Goal: Task Accomplishment & Management: Use online tool/utility

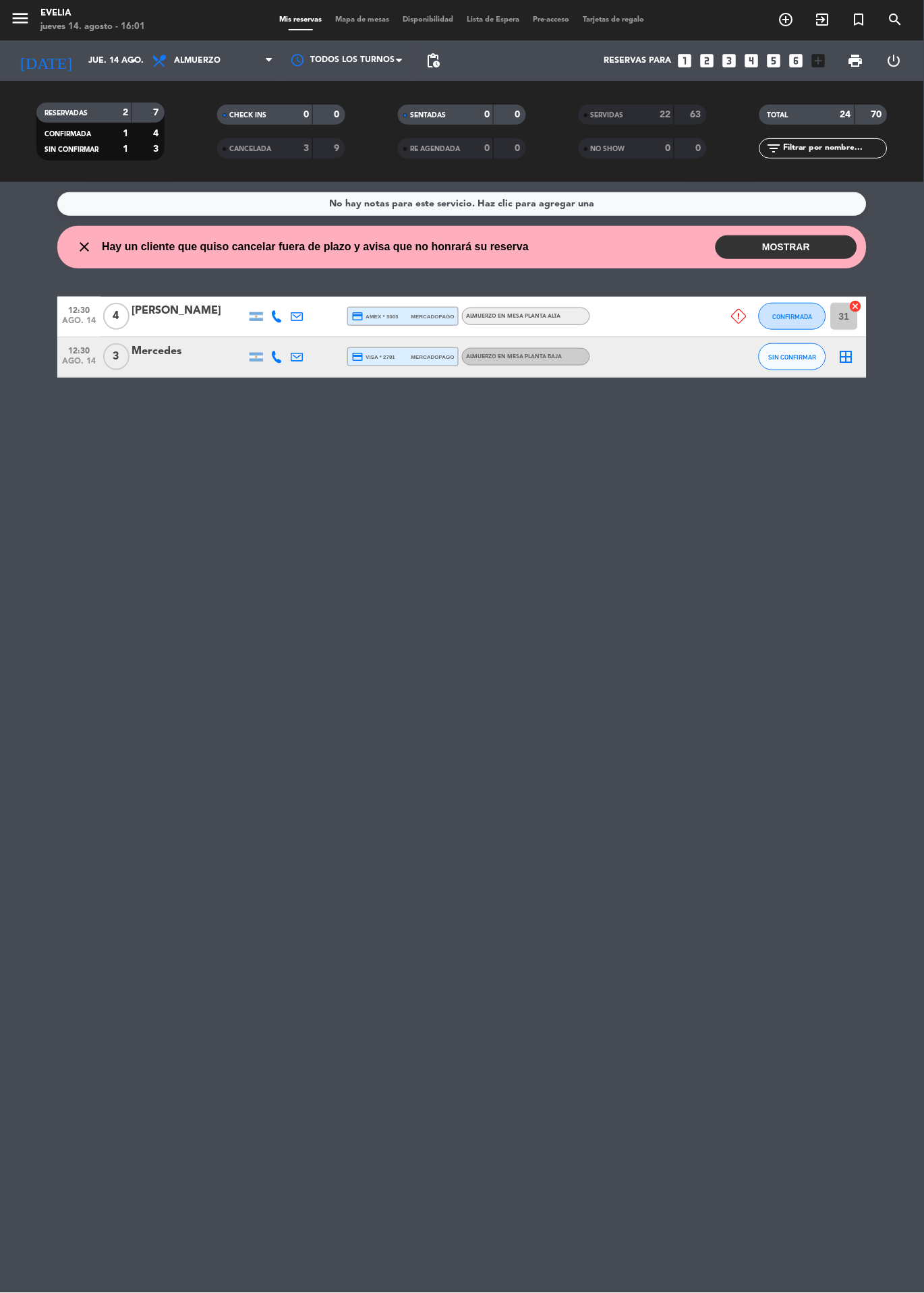
click at [421, 115] on span "SENTADAS" at bounding box center [427, 115] width 36 height 7
click at [802, 356] on span "SIN CONFIRMAR" at bounding box center [793, 357] width 48 height 7
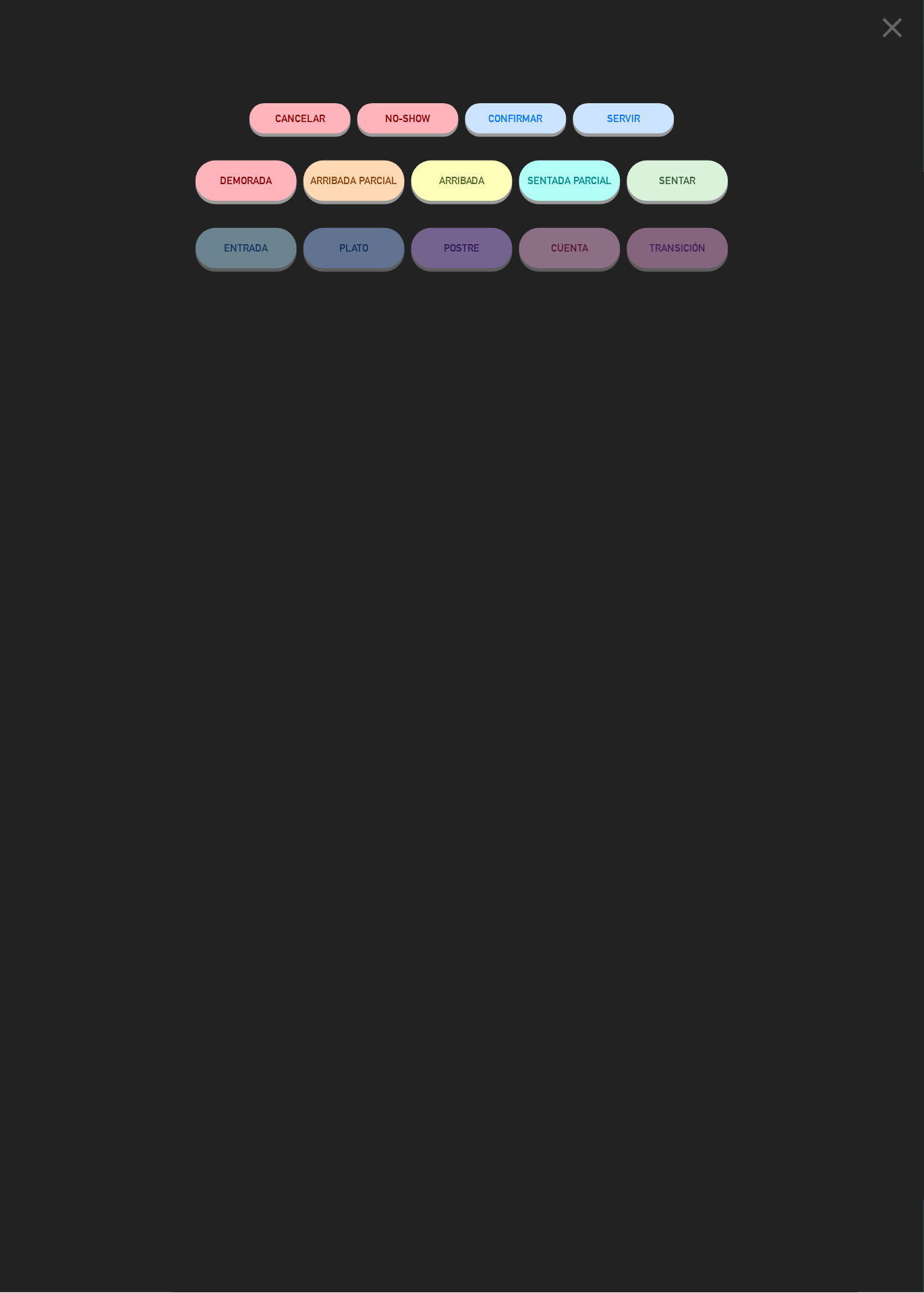
click at [636, 116] on button "SERVIR" at bounding box center [624, 119] width 101 height 31
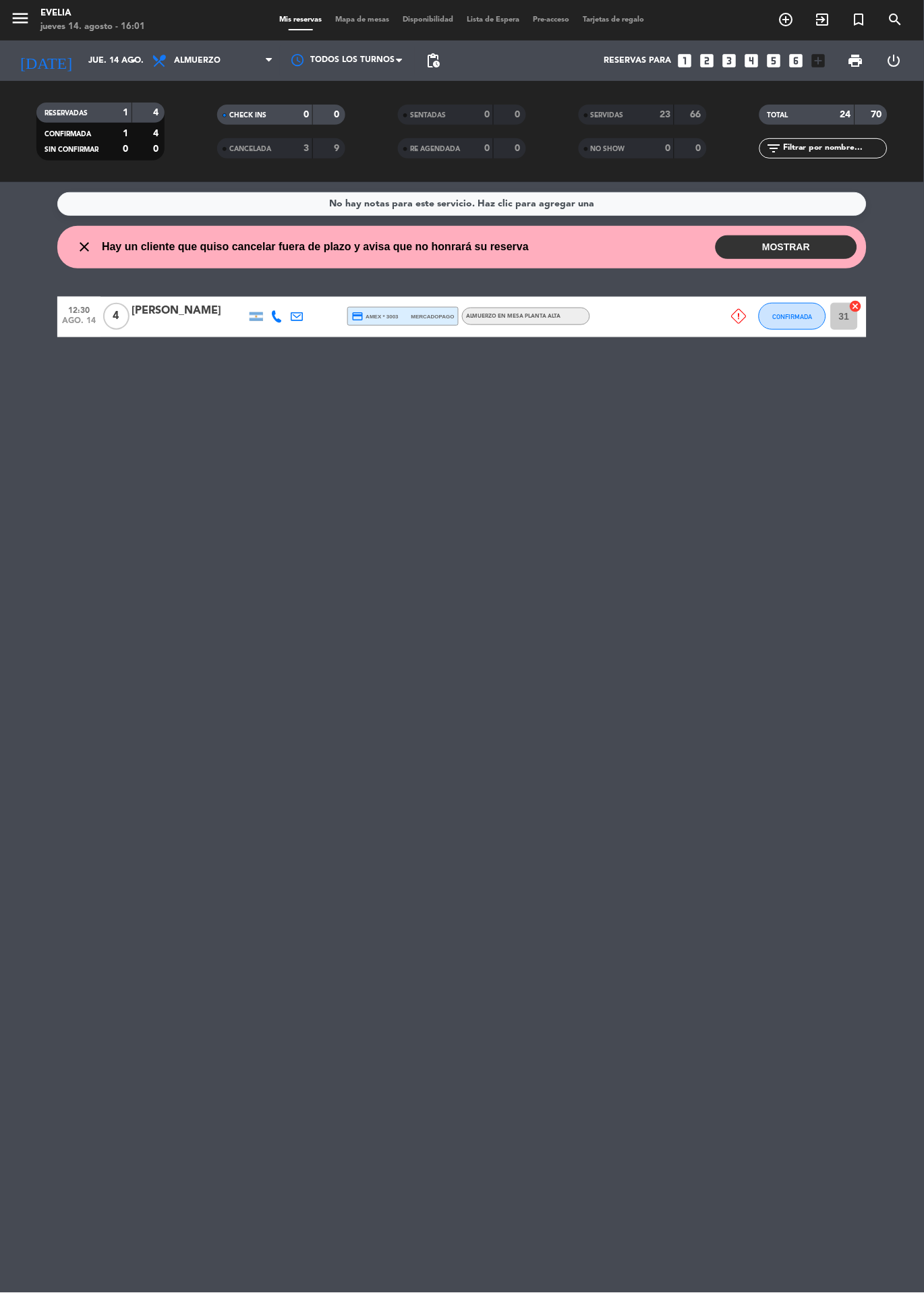
click at [262, 114] on span "CHECK INS" at bounding box center [247, 115] width 37 height 7
click at [626, 115] on div "SERVIDAS" at bounding box center [613, 115] width 62 height 15
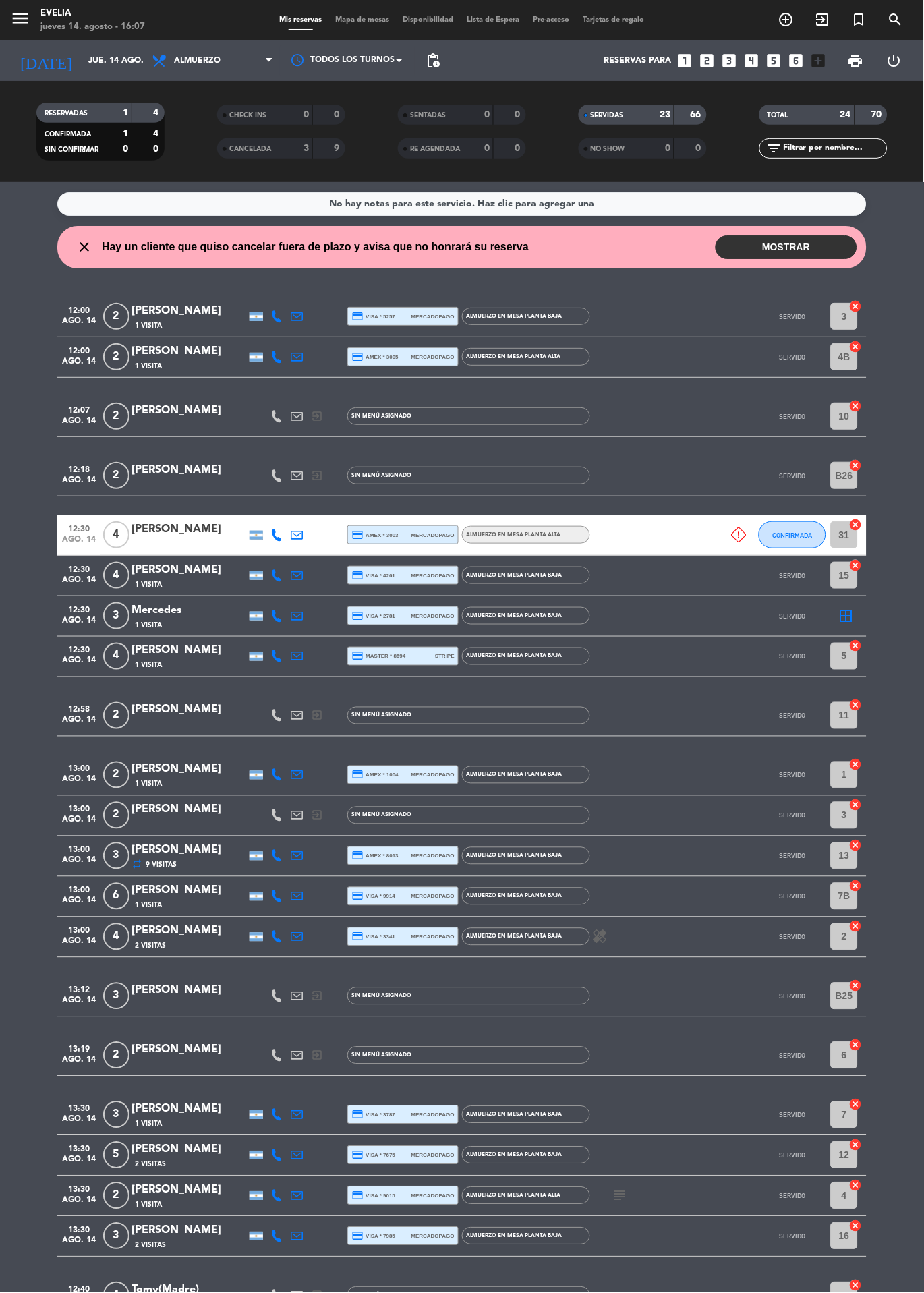
click at [325, 120] on div "0" at bounding box center [329, 115] width 25 height 15
click at [305, 119] on div "0" at bounding box center [296, 115] width 27 height 15
click at [291, 149] on div "3" at bounding box center [296, 148] width 27 height 15
click at [664, 114] on strong "23" at bounding box center [664, 114] width 11 height 9
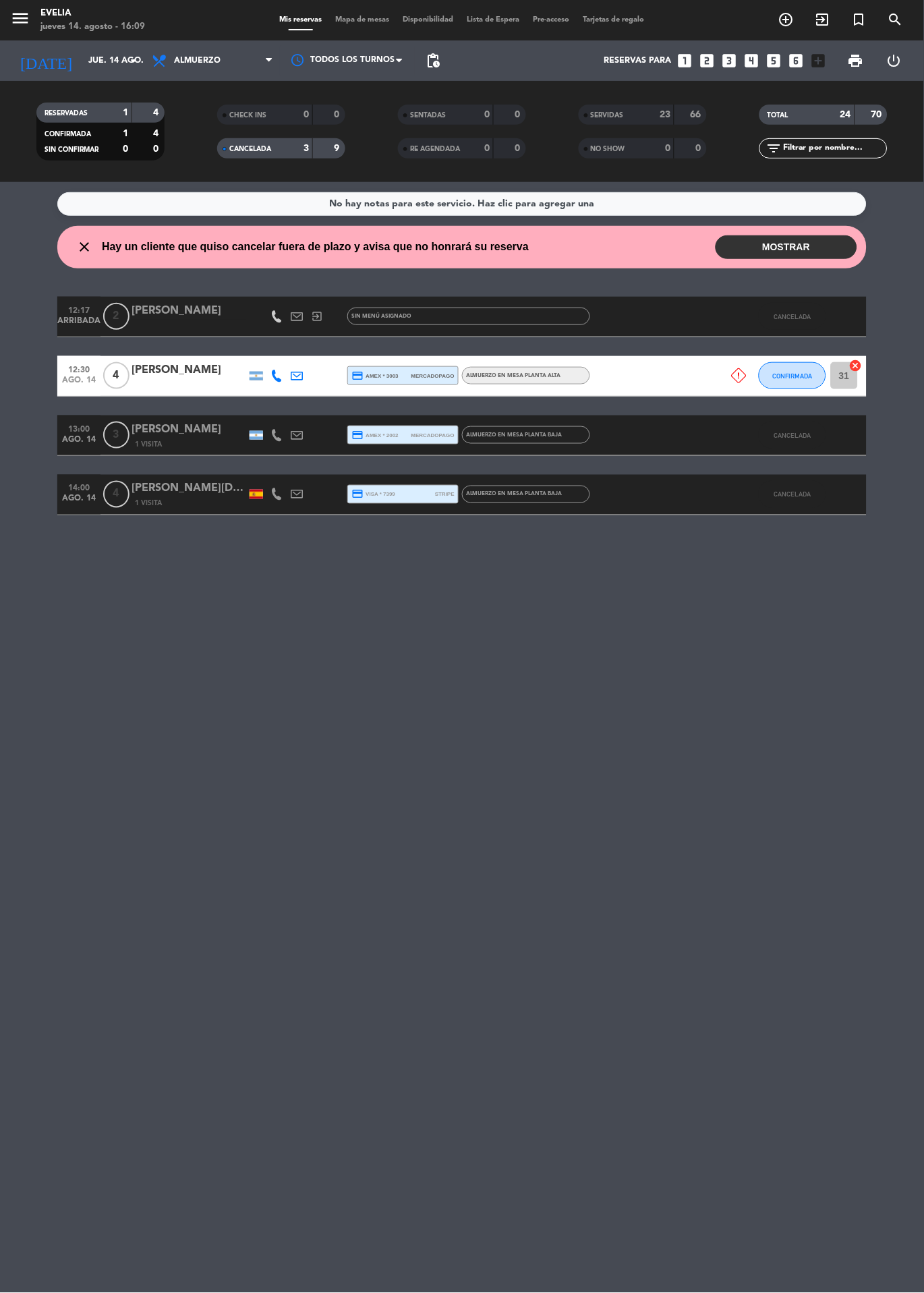
click at [0, 852] on div "No hay notas para este servicio. Haz clic para agregar una close Hay un cliente…" at bounding box center [462, 737] width 924 height 1111
click at [0, 964] on div "No hay notas para este servicio. Haz clic para agregar una close Hay un cliente…" at bounding box center [462, 737] width 924 height 1111
